Goal: Task Accomplishment & Management: Manage account settings

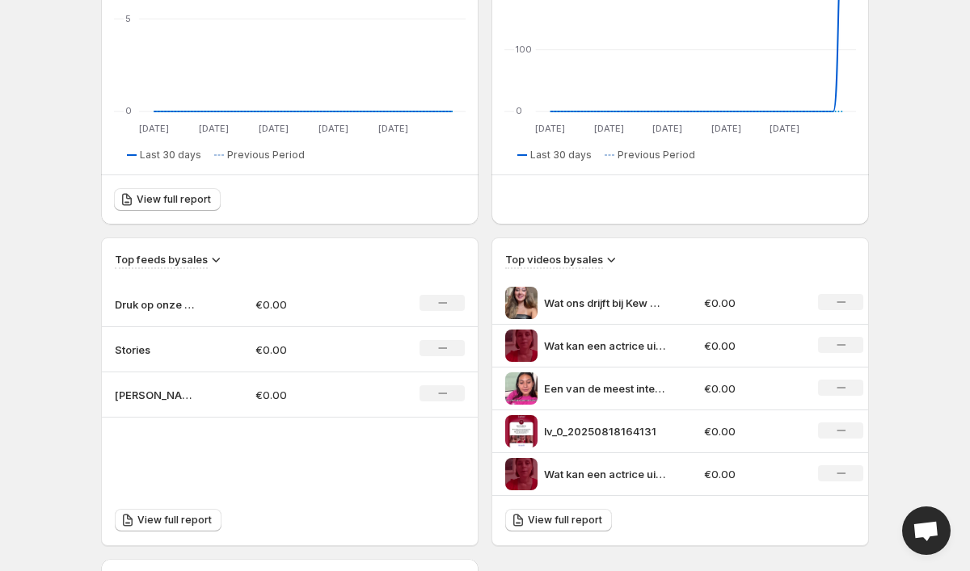
scroll to position [331, 0]
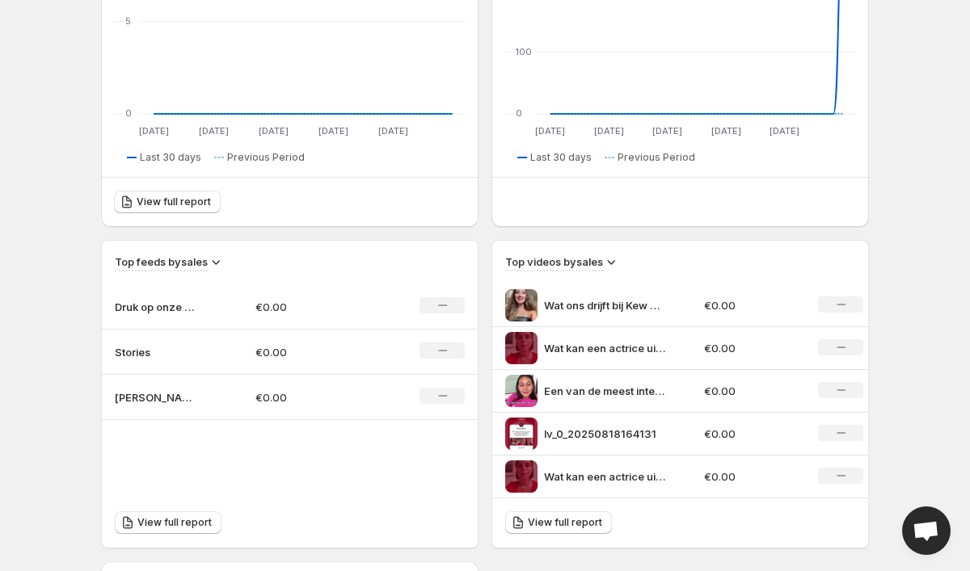
click at [154, 310] on p "Druk op onze Instagram story! @kew_academy" at bounding box center [155, 307] width 81 height 16
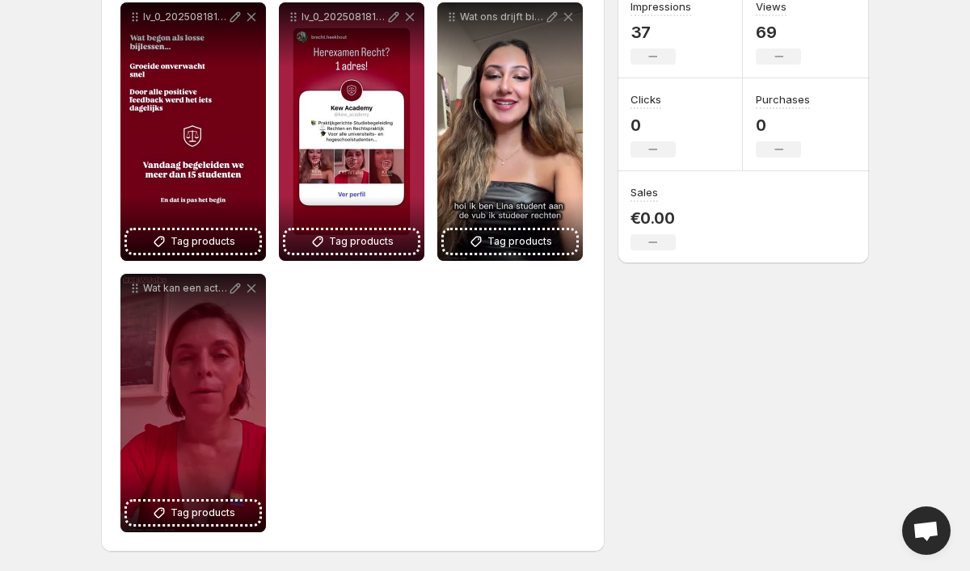
scroll to position [238, 0]
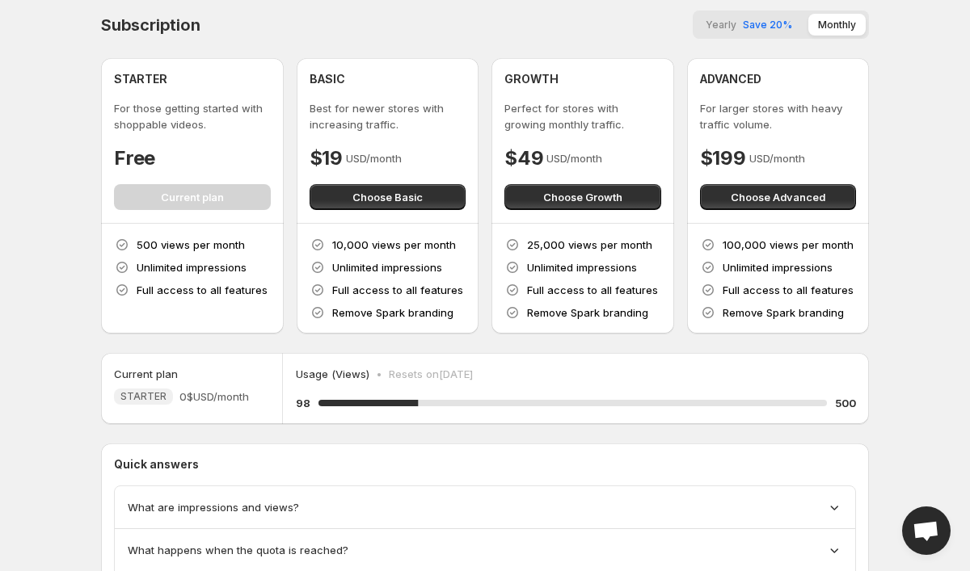
scroll to position [5, 0]
